Goal: Task Accomplishment & Management: Manage account settings

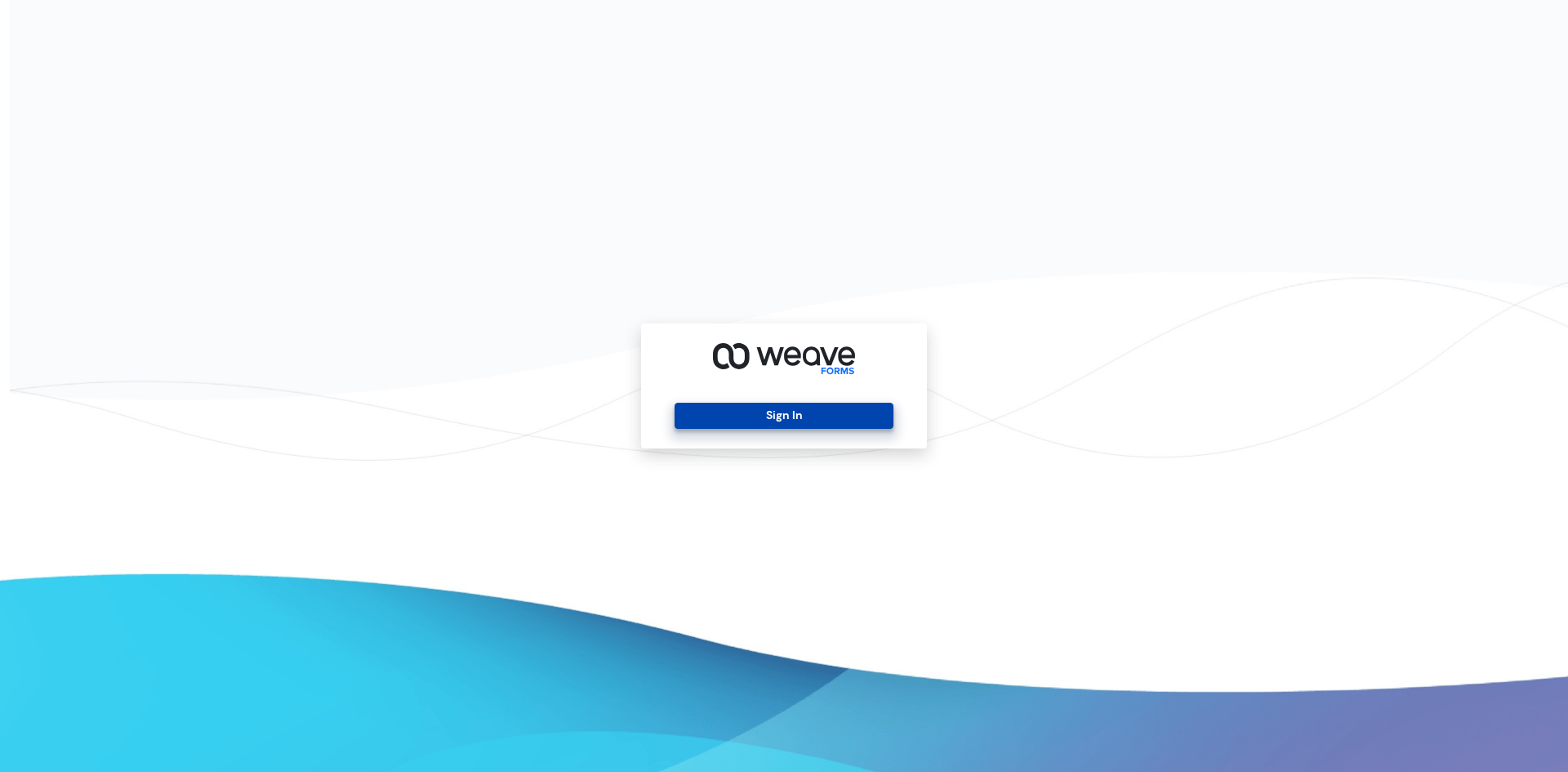
click at [729, 405] on button "Sign In" at bounding box center [783, 416] width 218 height 26
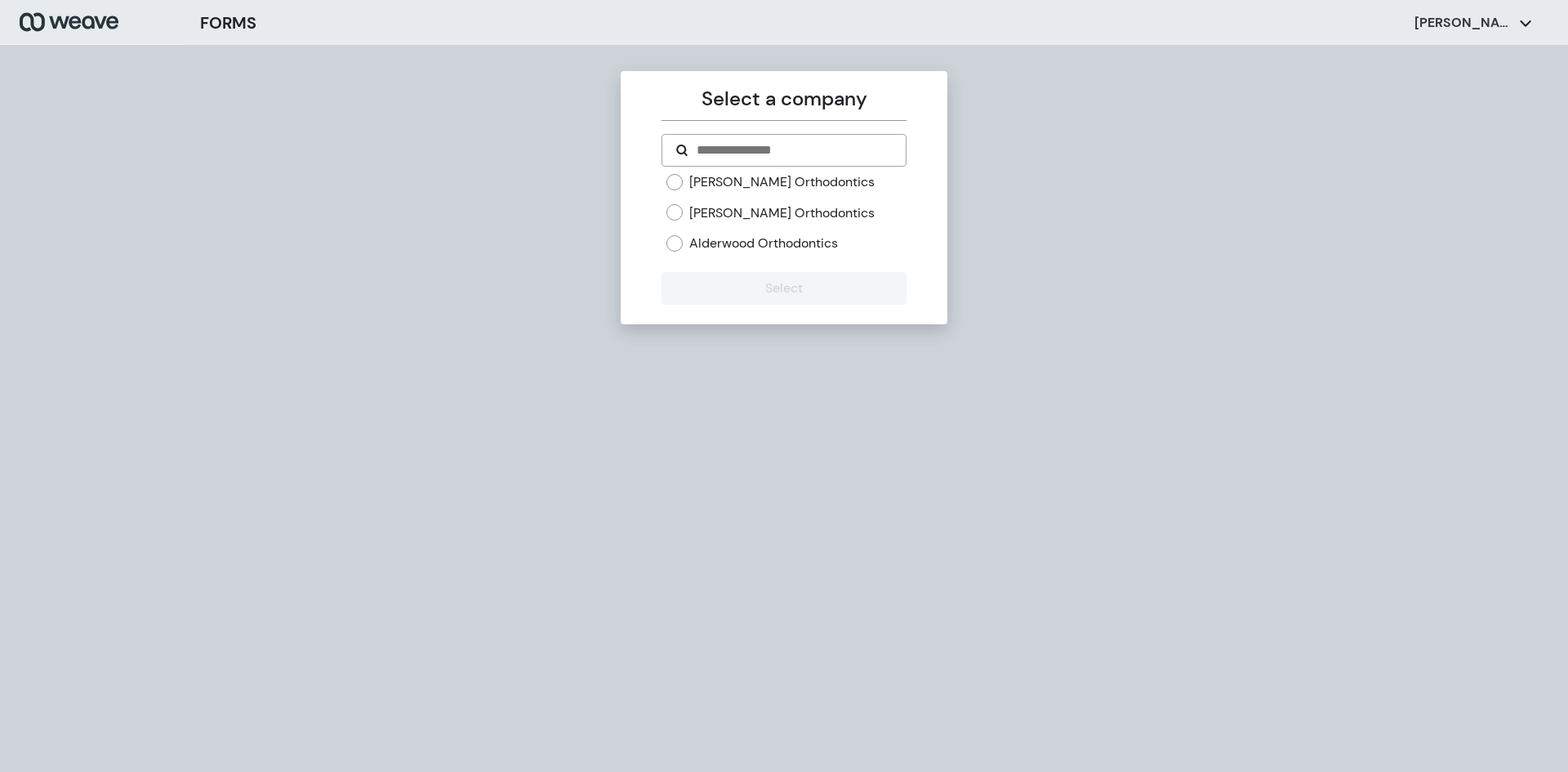
drag, startPoint x: 739, startPoint y: 184, endPoint x: 735, endPoint y: 201, distance: 17.5
click at [739, 186] on label "[PERSON_NAME] Orthodontics" at bounding box center [782, 182] width 185 height 18
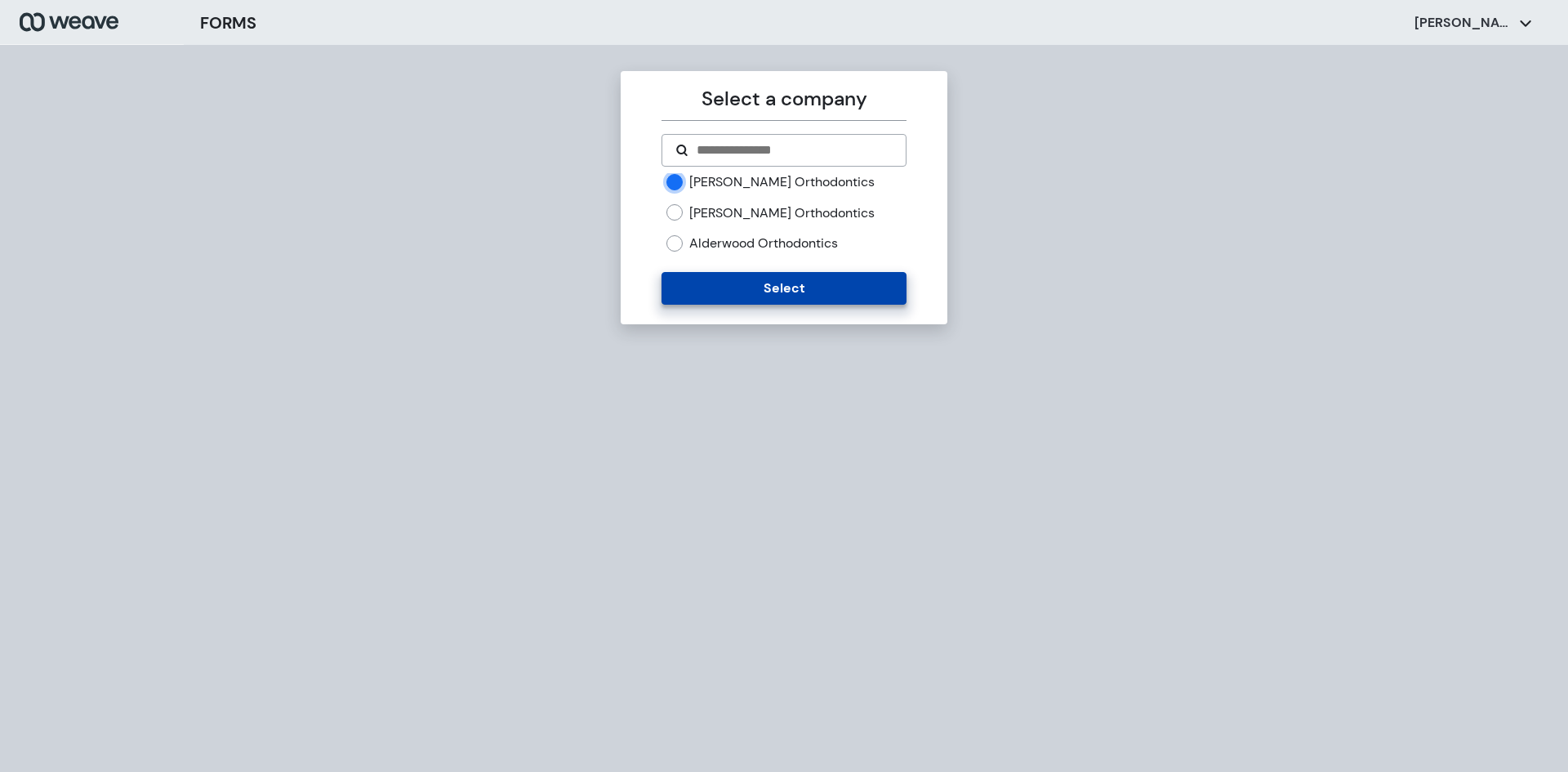
click at [750, 281] on button "Select" at bounding box center [783, 289] width 244 height 33
